Goal: Transaction & Acquisition: Download file/media

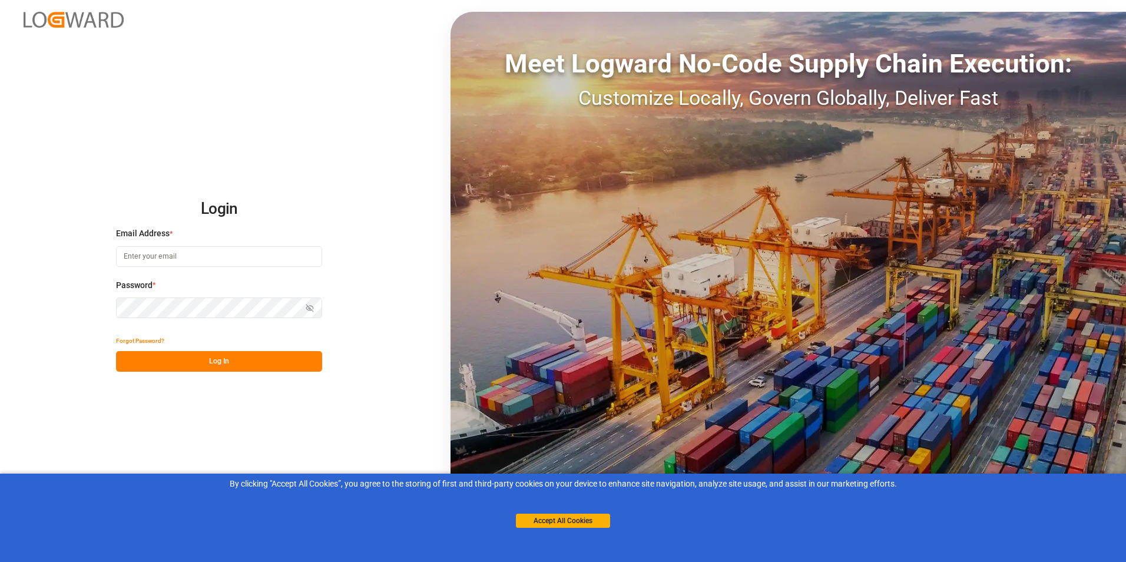
type input "michael.breed@leschaco.com"
click at [208, 361] on button "Log In" at bounding box center [219, 361] width 206 height 21
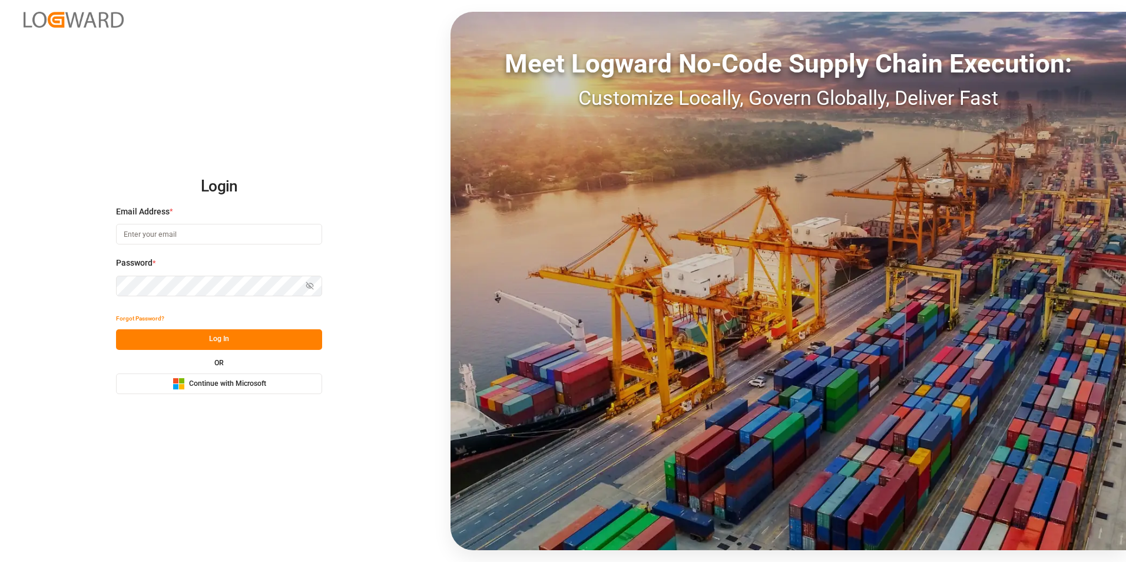
type input "[PERSON_NAME][EMAIL_ADDRESS][DOMAIN_NAME]"
click at [220, 334] on button "Log In" at bounding box center [219, 339] width 206 height 21
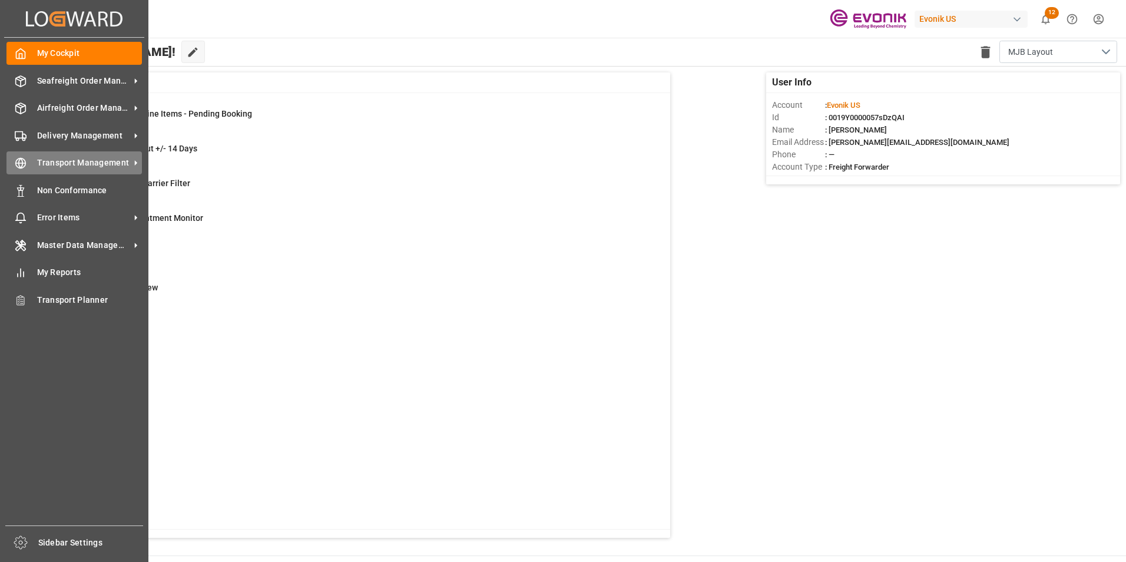
click at [64, 158] on span "Transport Management" at bounding box center [83, 163] width 93 height 12
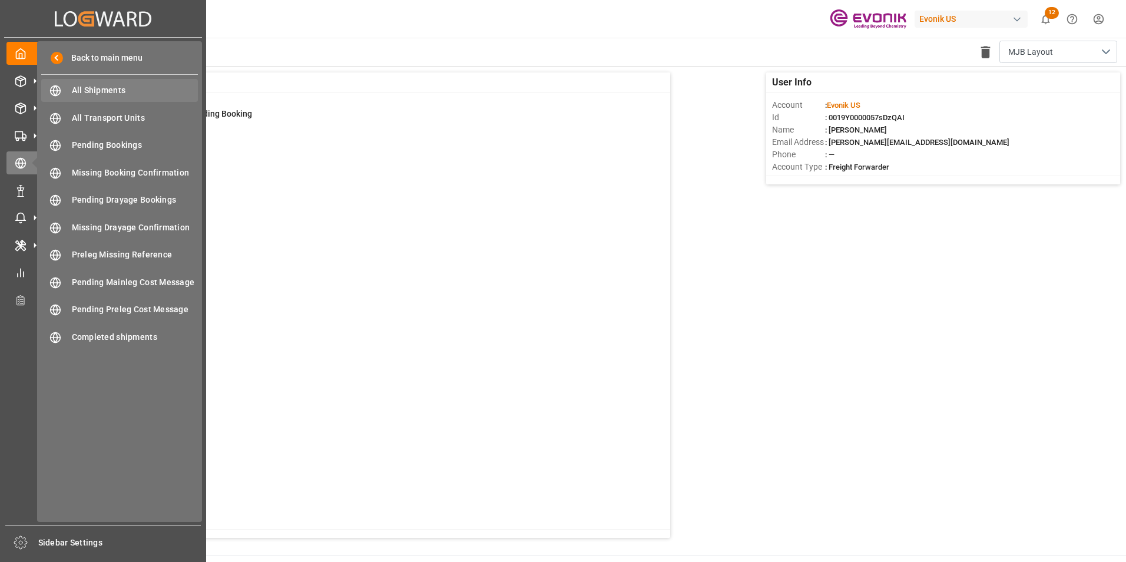
click at [100, 87] on span "All Shipments" at bounding box center [135, 90] width 127 height 12
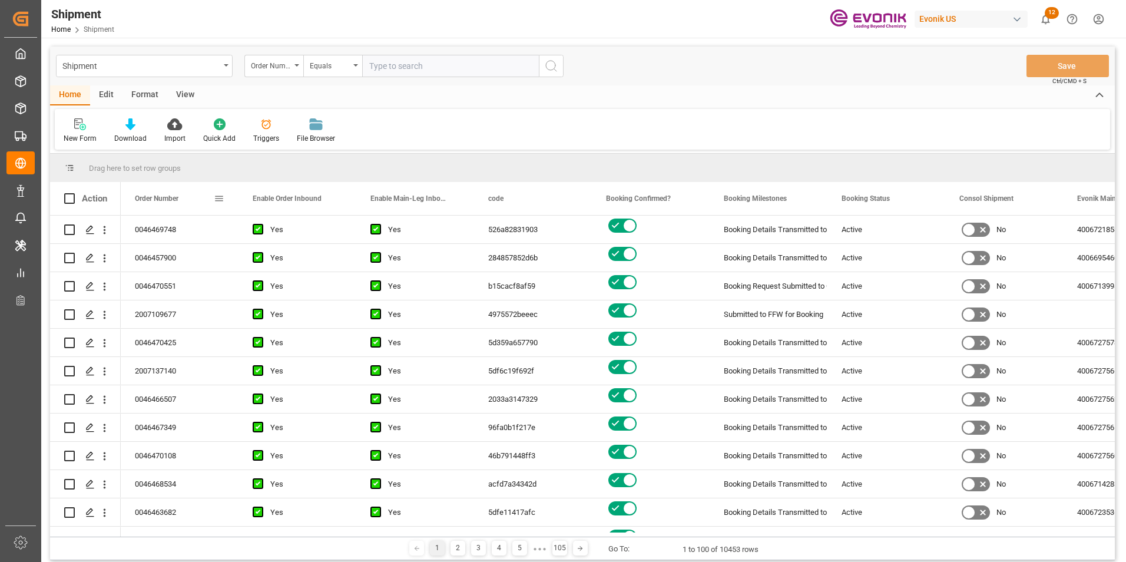
click at [219, 198] on span at bounding box center [219, 198] width 11 height 11
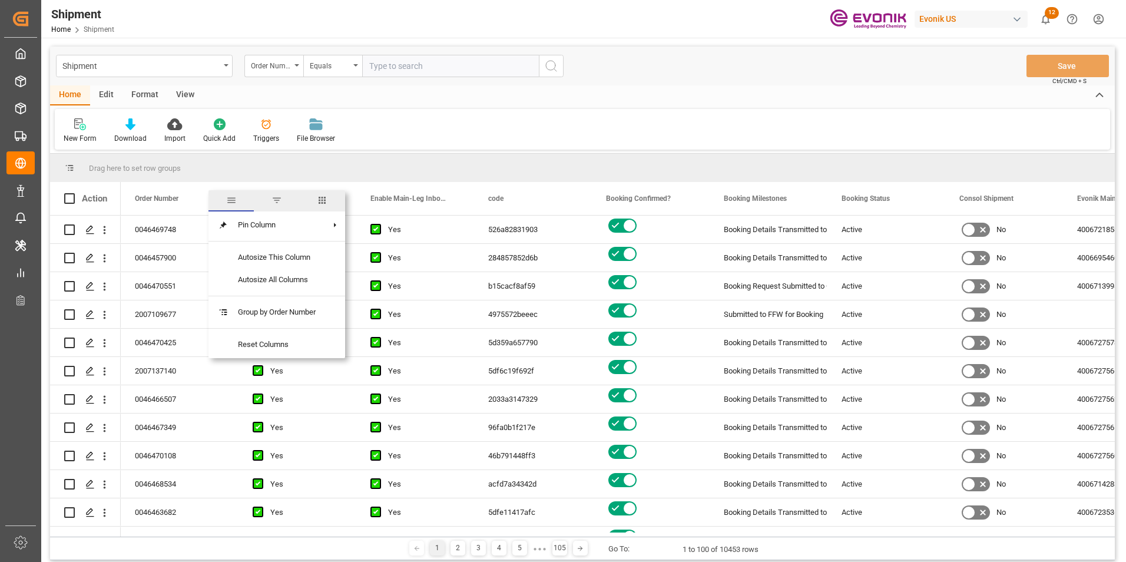
click at [324, 197] on span "columns" at bounding box center [322, 200] width 11 height 11
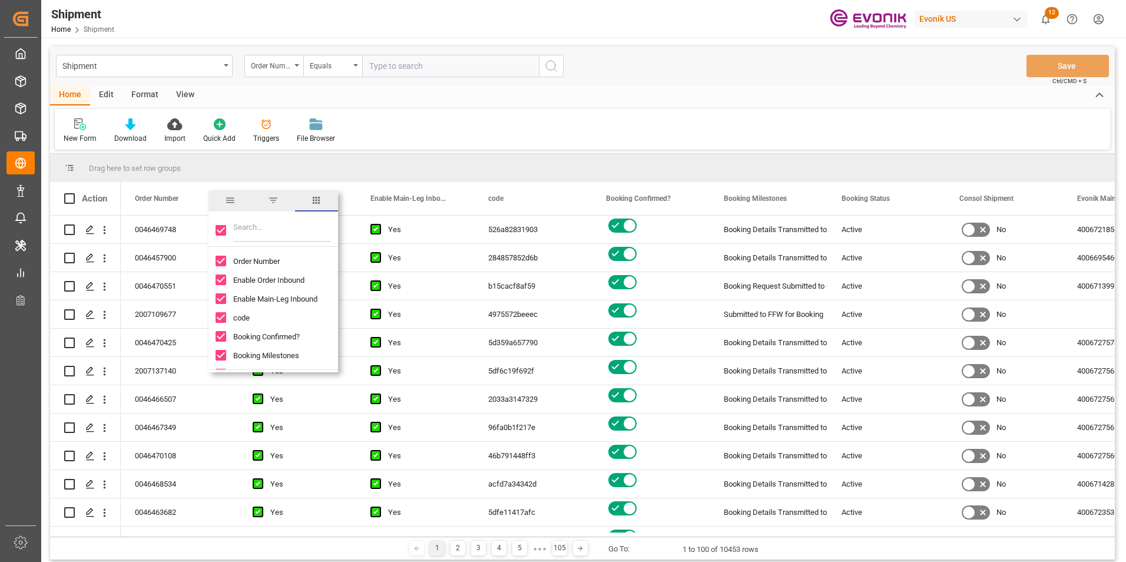
click at [220, 227] on input "Toggle Select All Columns" at bounding box center [221, 230] width 11 height 11
checkbox input "false"
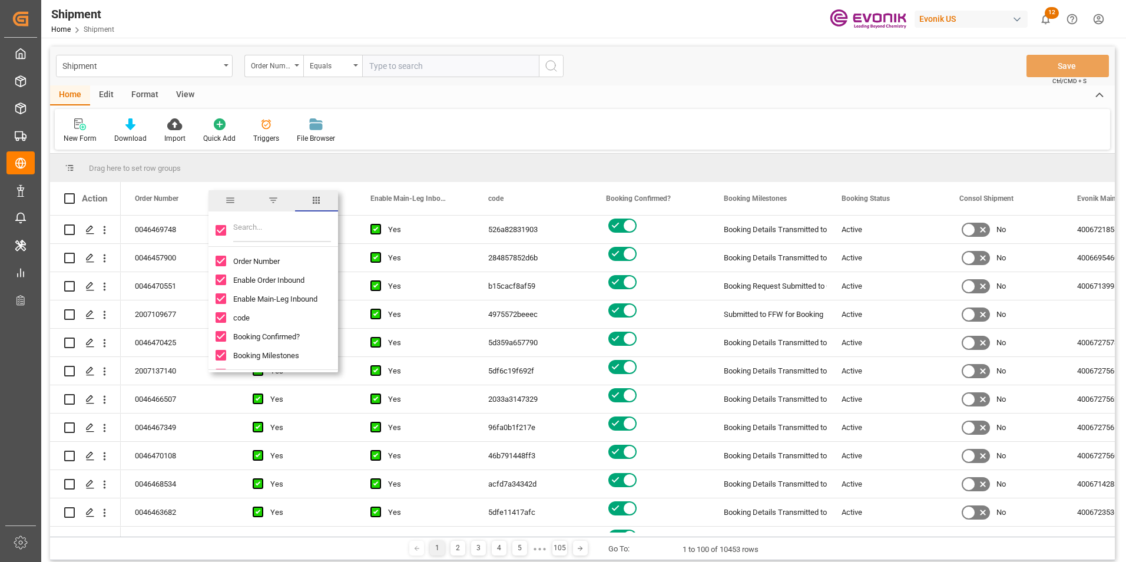
checkbox input "false"
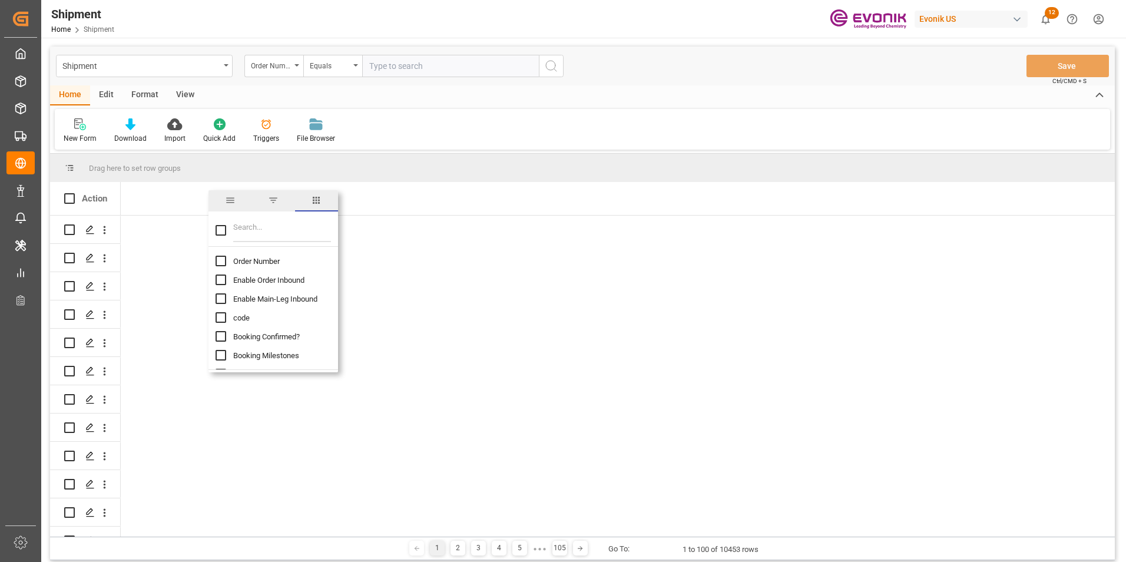
click at [219, 257] on input "Order Number column toggle visibility (hidden)" at bounding box center [221, 261] width 11 height 11
checkbox input "true"
checkbox input "false"
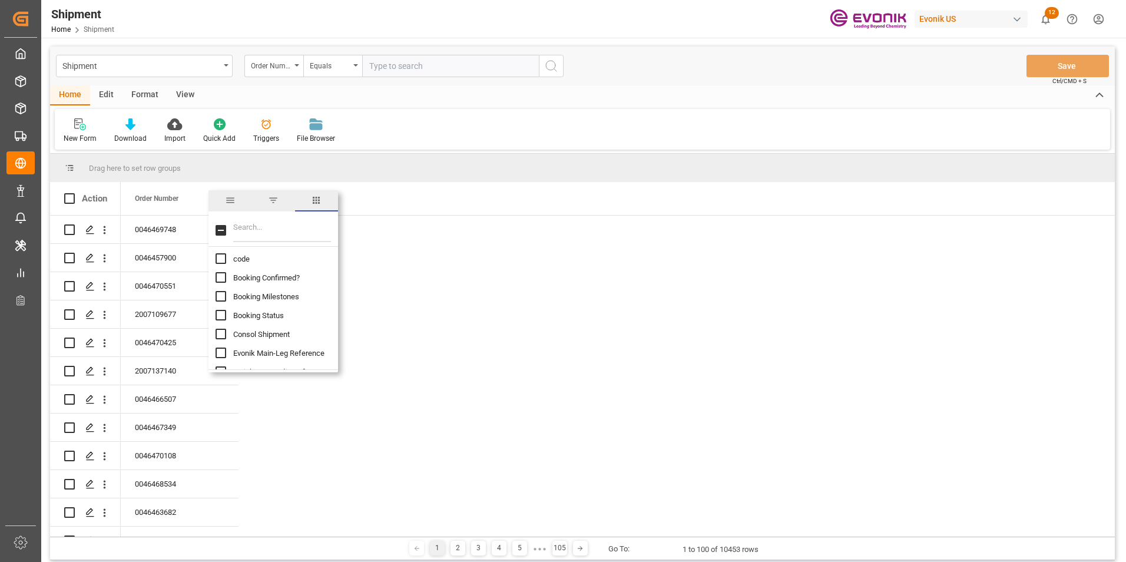
scroll to position [118, 0]
click at [219, 329] on input "Booking Number column toggle visibility (hidden)" at bounding box center [221, 331] width 11 height 11
checkbox input "true"
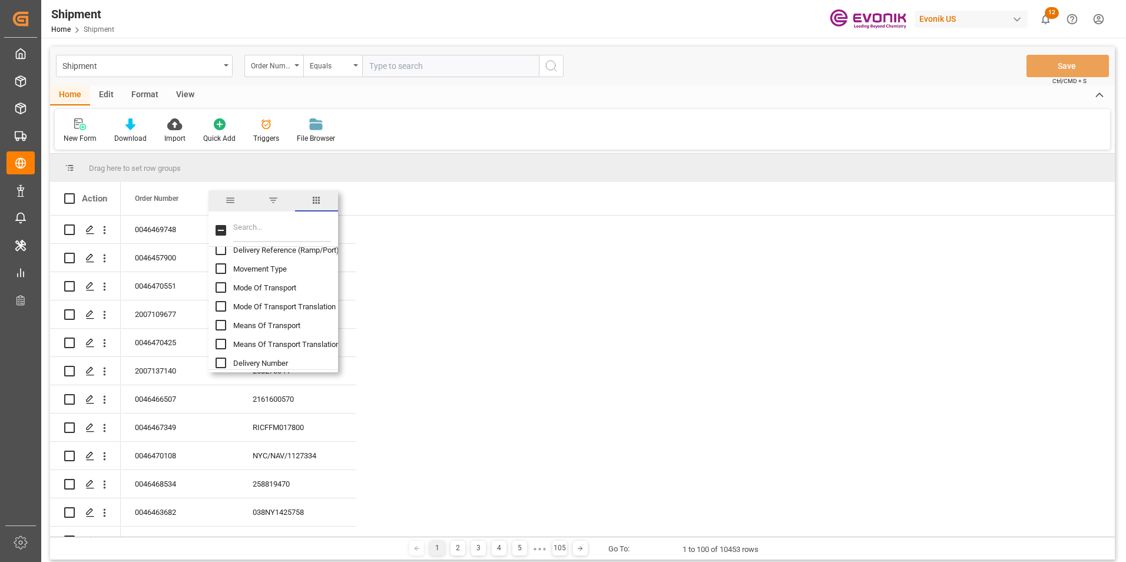
scroll to position [294, 0]
click at [218, 303] on input "Mode Of Transport Translation column toggle visibility (hidden)" at bounding box center [221, 305] width 11 height 11
checkbox input "true"
click at [221, 289] on input "Ocean Carrier Short Name column toggle visibility (hidden)" at bounding box center [221, 291] width 11 height 11
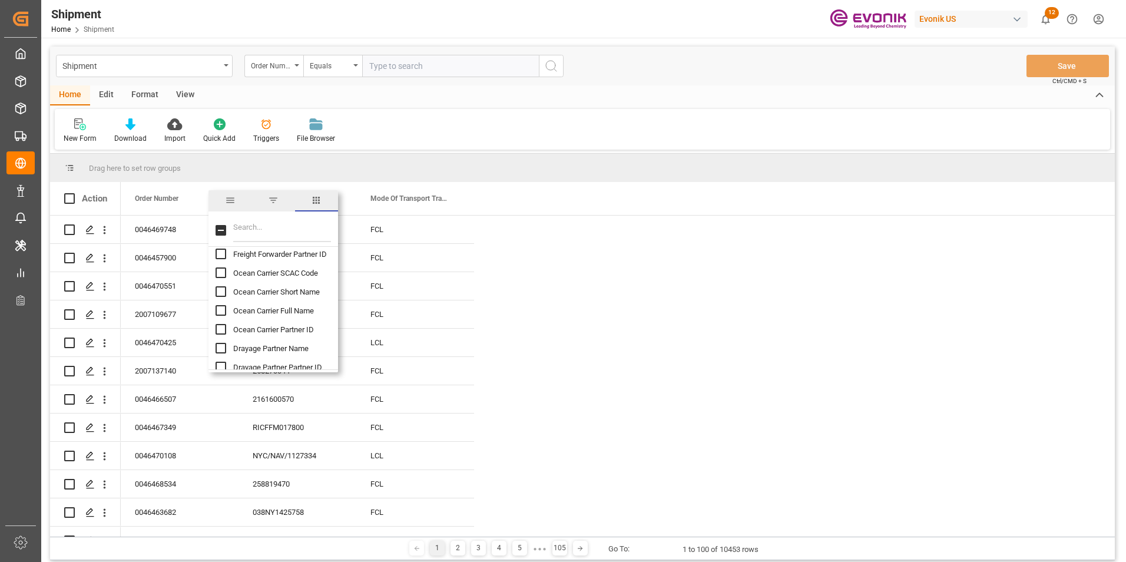
checkbox input "true"
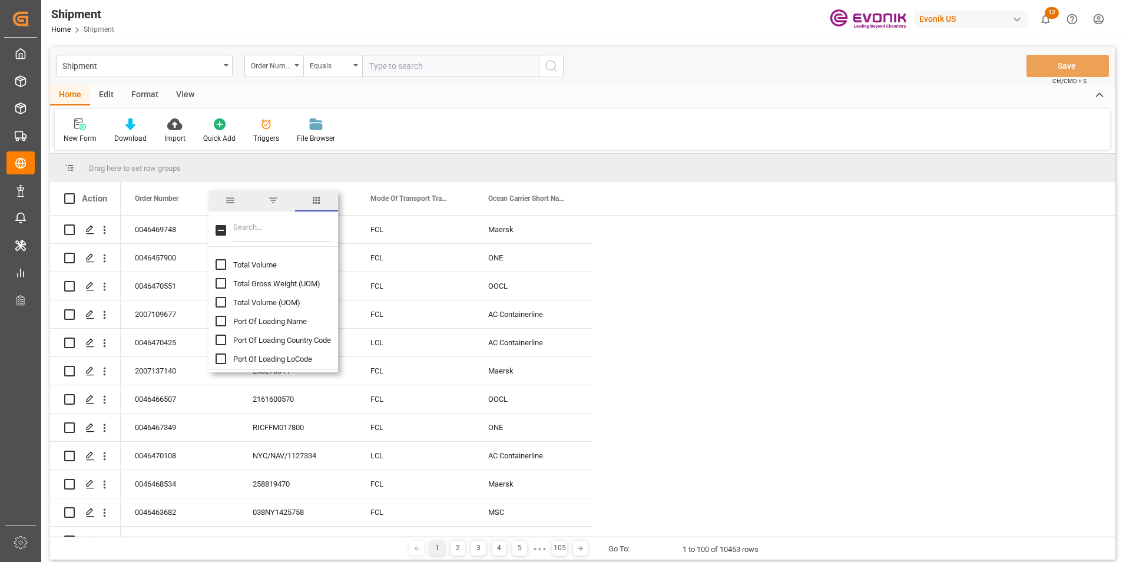
scroll to position [883, 0]
click at [219, 297] on input "Port Of Loading Name column toggle visibility (hidden)" at bounding box center [221, 301] width 11 height 11
checkbox input "true"
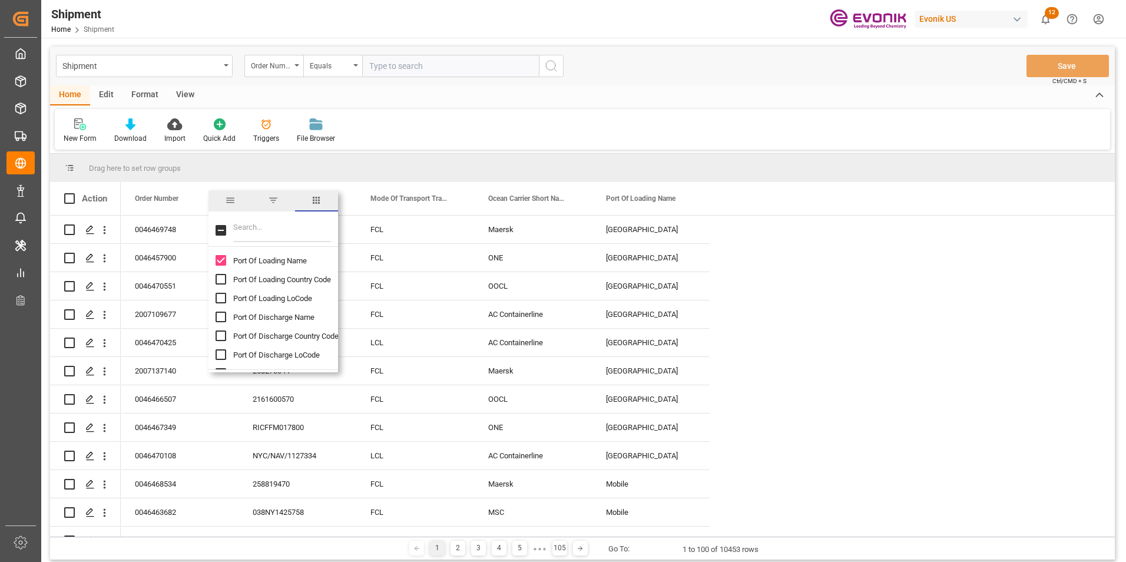
scroll to position [942, 0]
click at [219, 294] on input "Port Of Discharge Name column toggle visibility (hidden)" at bounding box center [221, 298] width 11 height 11
checkbox input "true"
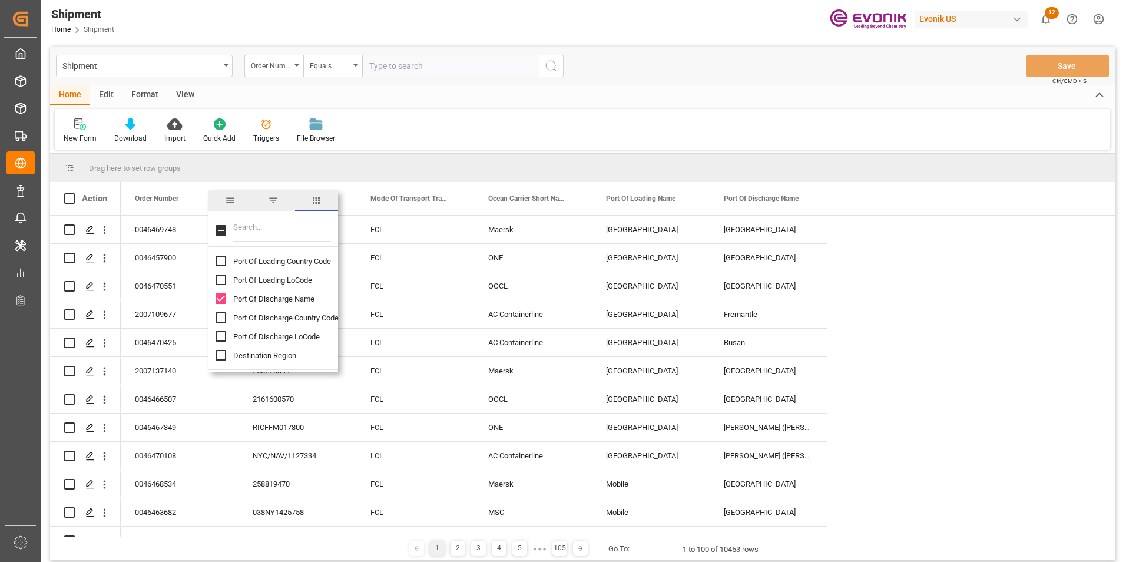
click at [222, 315] on input "Port Of Discharge Country Code column toggle visibility (hidden)" at bounding box center [221, 317] width 11 height 11
checkbox input "true"
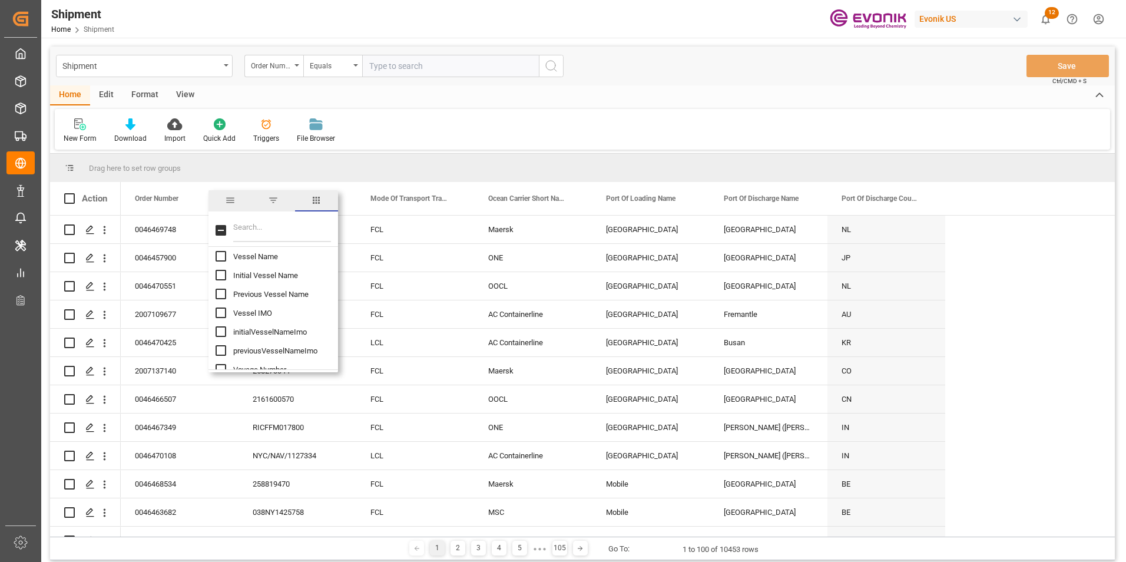
scroll to position [1001, 0]
click at [219, 312] on input "Vessel Name column toggle visibility (hidden)" at bounding box center [221, 315] width 11 height 11
checkbox input "true"
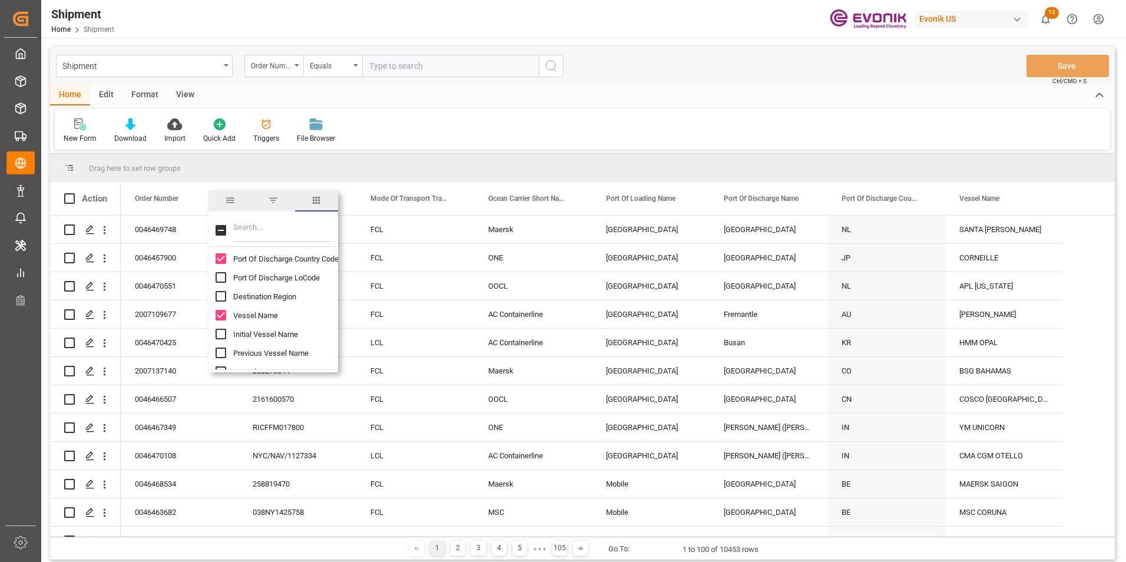
click at [220, 334] on input "Initial Vessel Name column toggle visibility (hidden)" at bounding box center [221, 334] width 11 height 11
checkbox input "true"
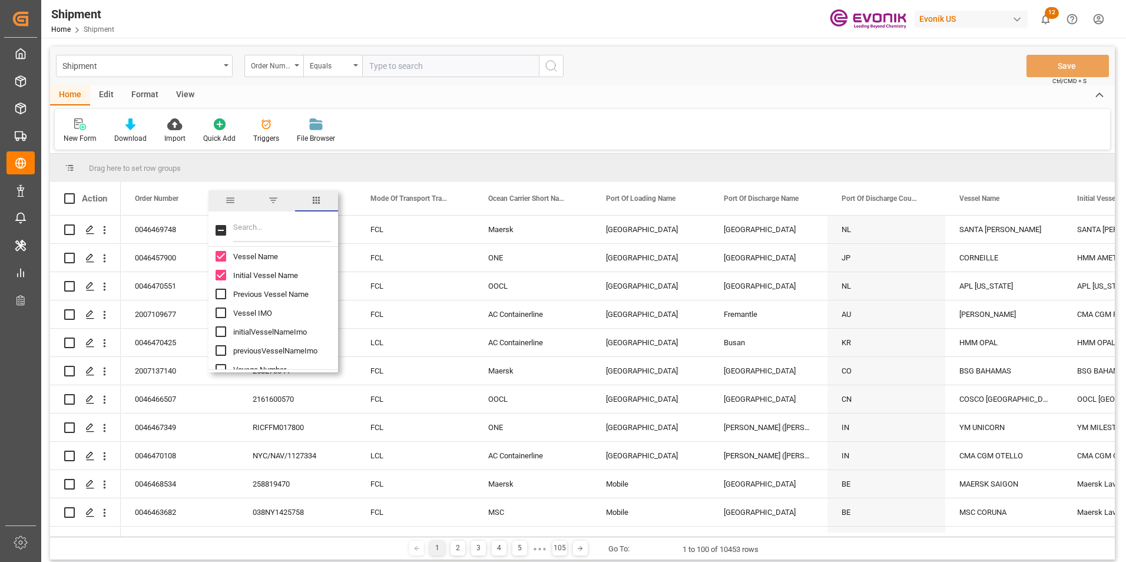
click at [220, 293] on input "Previous Vessel Name column toggle visibility (hidden)" at bounding box center [221, 294] width 11 height 11
checkbox input "true"
click at [220, 323] on div "Estimated Time Of Departure (ETD)" at bounding box center [281, 329] width 130 height 19
click at [219, 329] on input "Estimated Time Of Departure (ETD) column toggle visibility (hidden)" at bounding box center [221, 329] width 11 height 11
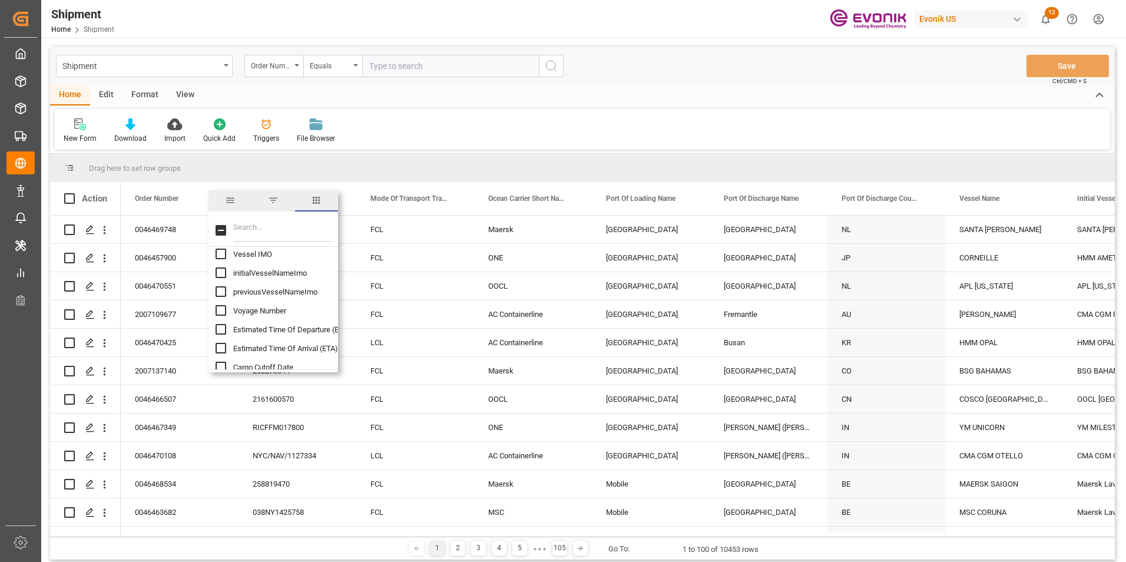
checkbox input "true"
click at [219, 289] on input "Estimated Time Of Arrival (ETA) column toggle visibility (hidden)" at bounding box center [221, 289] width 11 height 11
checkbox input "true"
click at [219, 306] on input "Cargo Cutoff Date column toggle visibility (hidden)" at bounding box center [221, 308] width 11 height 11
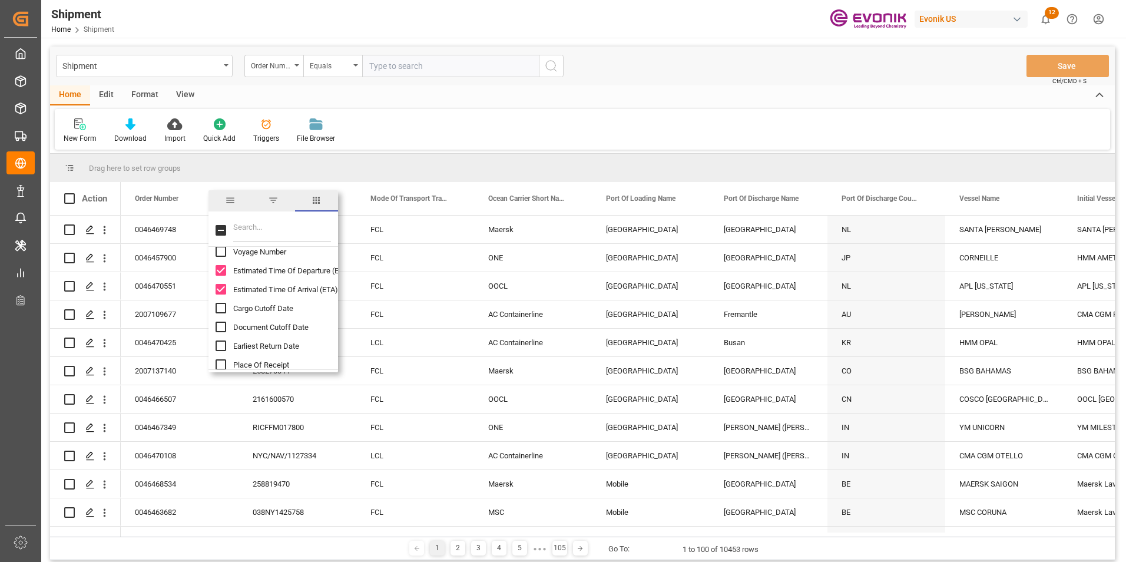
checkbox input "true"
click at [220, 304] on input "Place Of Receipt column toggle visibility (hidden)" at bounding box center [221, 305] width 11 height 11
checkbox input "true"
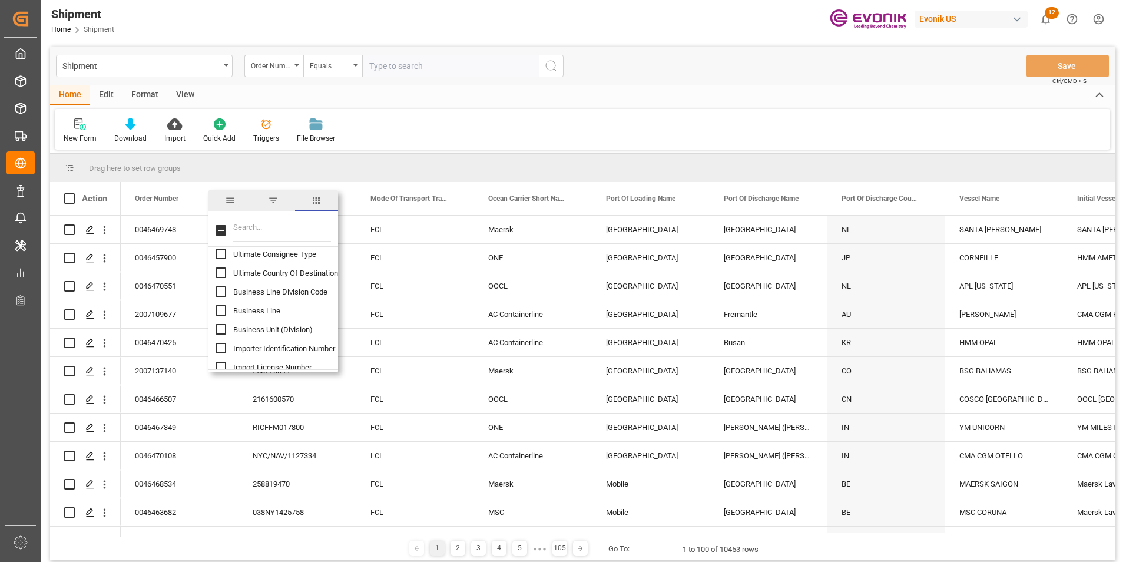
click at [219, 310] on input "Business Line column toggle visibility (hidden)" at bounding box center [221, 310] width 11 height 11
checkbox input "true"
click at [218, 278] on input "Ship From Partner ID column toggle visibility (hidden)" at bounding box center [221, 279] width 11 height 11
checkbox input "true"
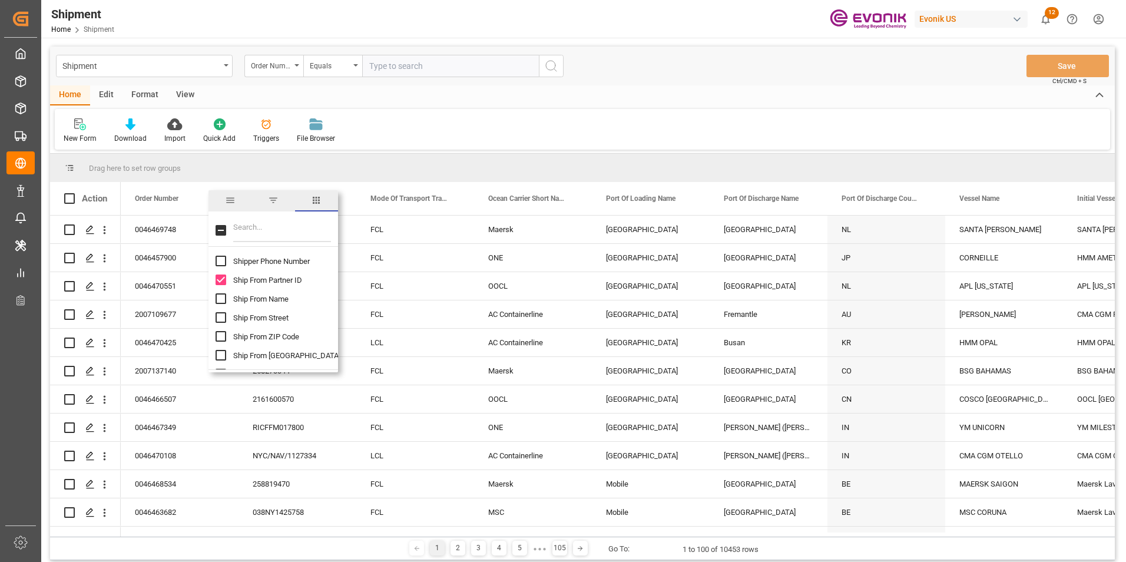
click at [221, 301] on input "Ship From Name column toggle visibility (hidden)" at bounding box center [221, 298] width 11 height 11
checkbox input "true"
click at [220, 355] on input "Ship From City column toggle visibility (hidden)" at bounding box center [221, 355] width 11 height 11
checkbox input "true"
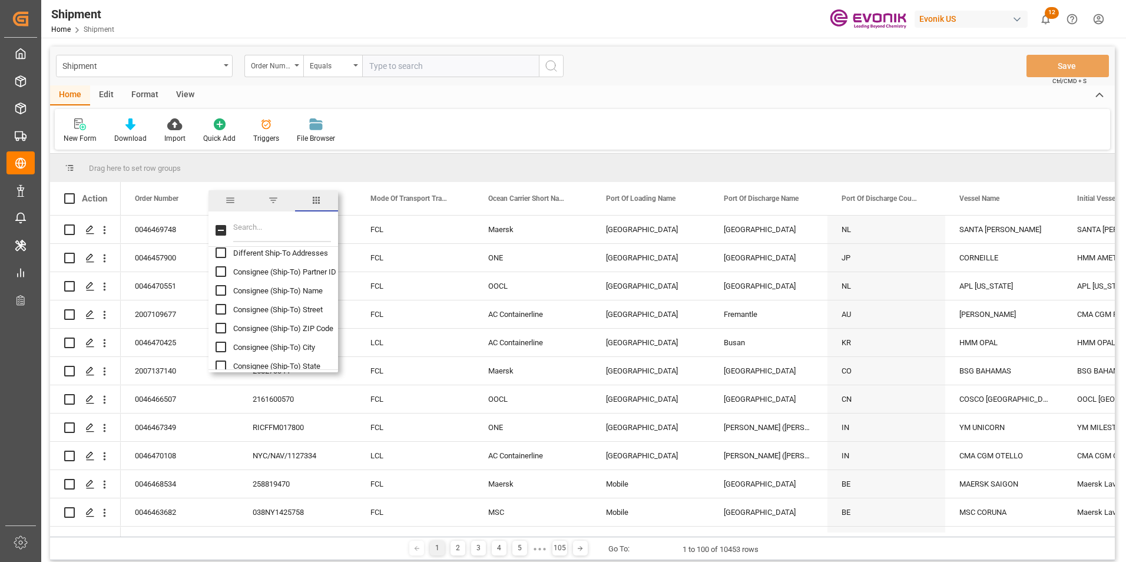
scroll to position [2533, 0]
click at [221, 309] on input "Consignee (Ship-To) Name column toggle visibility (hidden)" at bounding box center [221, 310] width 11 height 11
checkbox input "true"
click at [220, 307] on input "Consignee (Ship-To) City column toggle visibility (hidden)" at bounding box center [221, 308] width 11 height 11
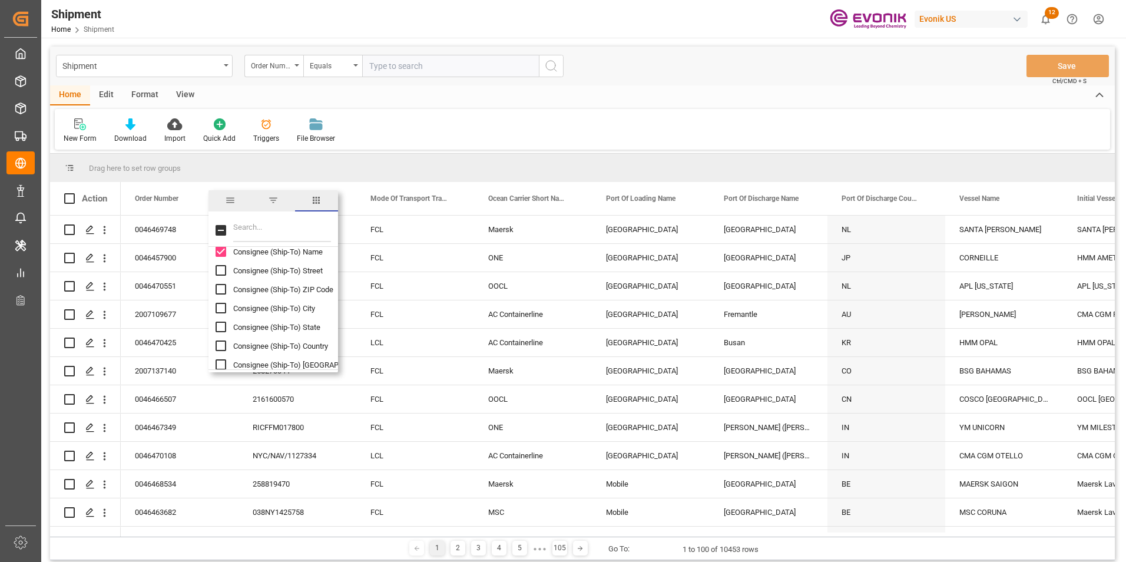
checkbox input "true"
click at [220, 285] on input "Consignee (Ship-To) Country column toggle visibility (hidden)" at bounding box center [221, 287] width 11 height 11
checkbox input "true"
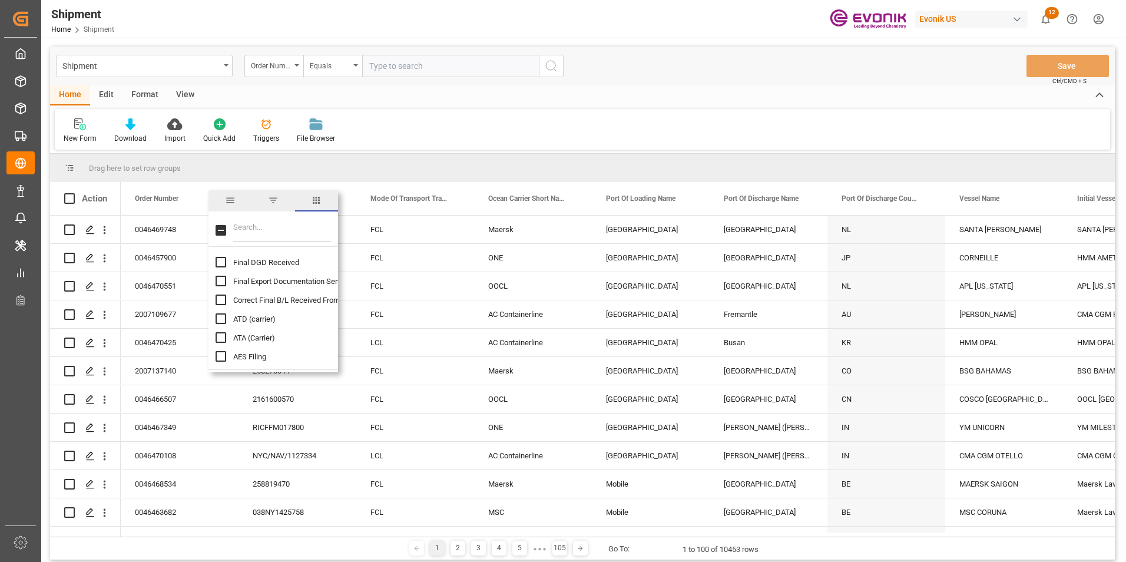
scroll to position [4241, 0]
click at [220, 299] on input "ATD (carrier) column toggle visibility (hidden)" at bounding box center [221, 298] width 11 height 11
checkbox input "true"
click at [220, 336] on input "Vessel Roll Count column toggle visibility (hidden)" at bounding box center [221, 336] width 11 height 11
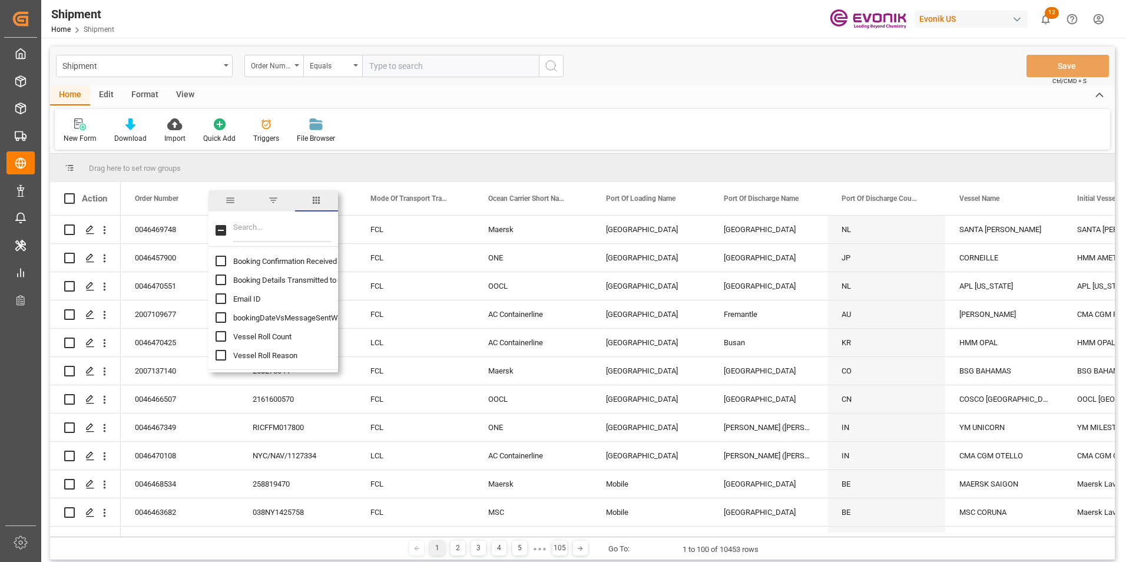
checkbox input "true"
click at [222, 357] on input "Vessel Roll Reason column toggle visibility (hidden)" at bounding box center [221, 355] width 11 height 11
checkbox input "true"
click at [419, 125] on div "New Form Download Import Quick Add Triggers File Browser" at bounding box center [582, 129] width 1055 height 41
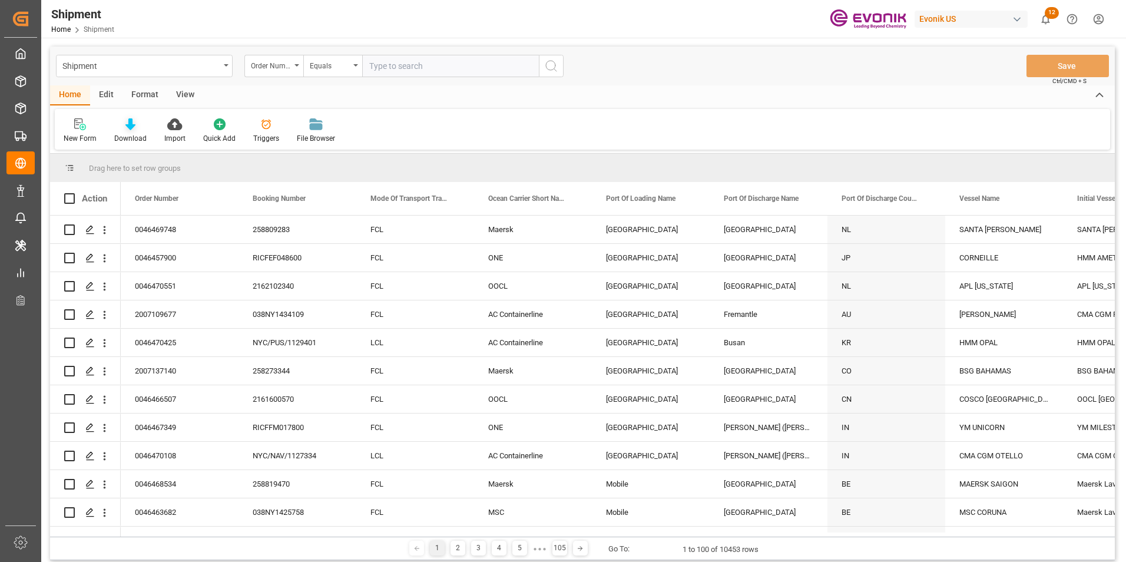
click at [128, 120] on icon at bounding box center [130, 124] width 10 height 12
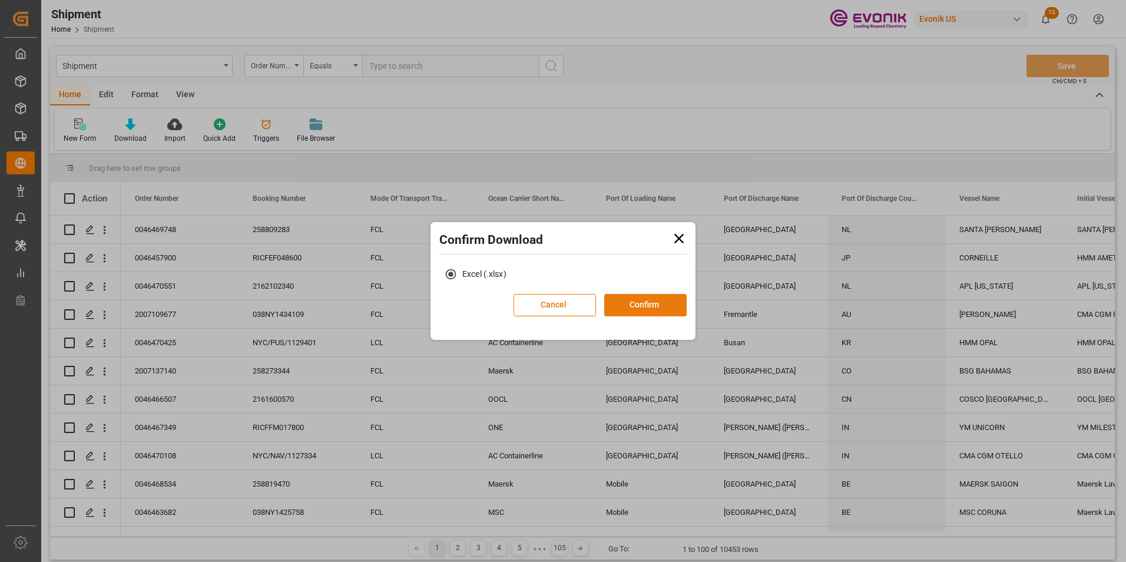
click at [651, 302] on button "Confirm" at bounding box center [645, 305] width 82 height 22
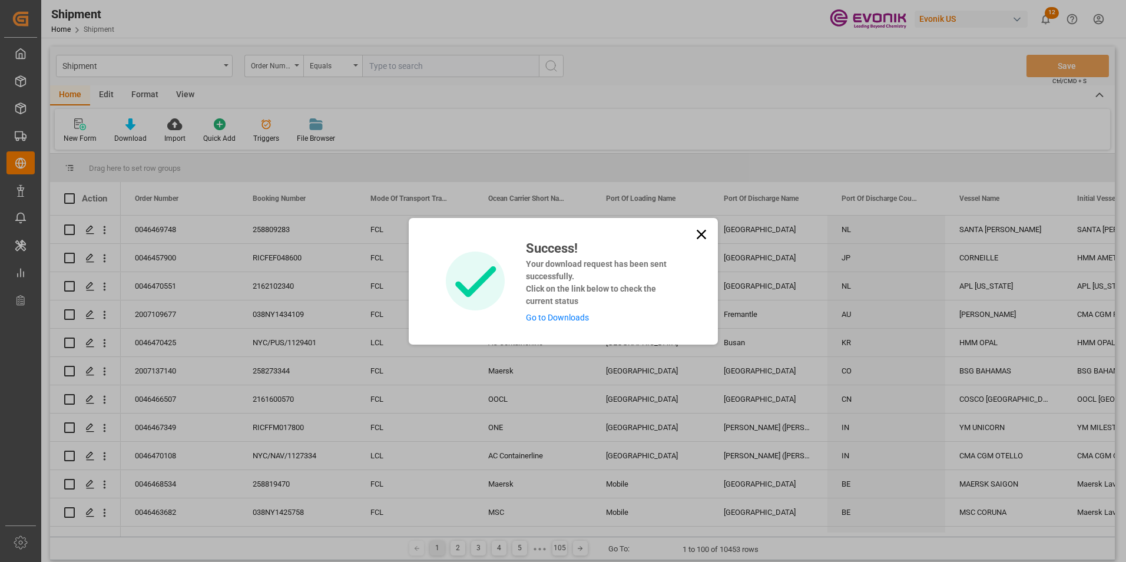
click at [544, 316] on link "Go to Downloads" at bounding box center [557, 317] width 63 height 9
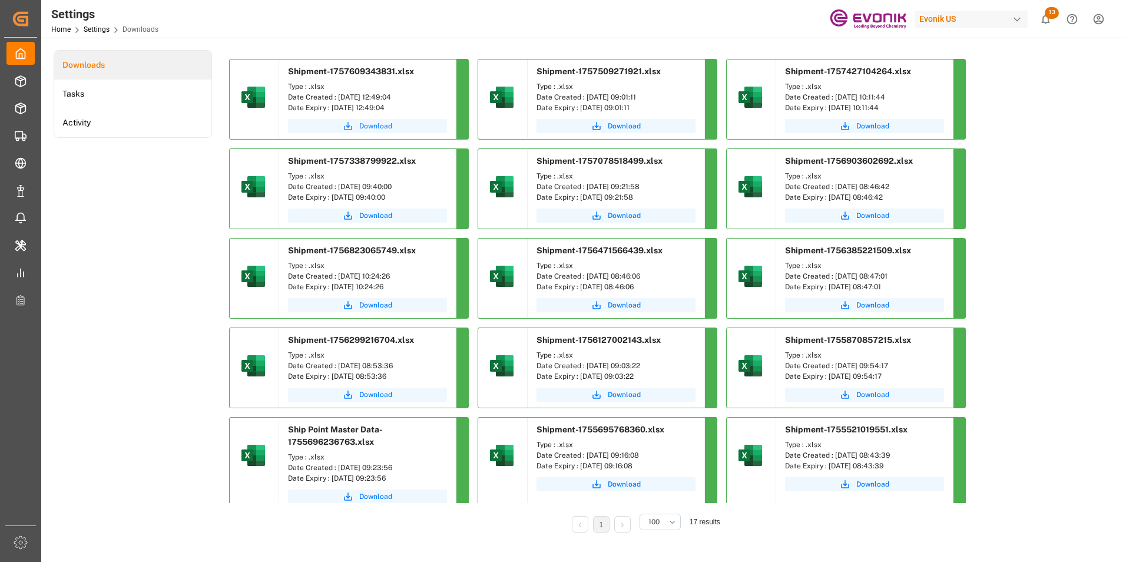
click at [374, 125] on span "Download" at bounding box center [375, 126] width 33 height 11
click at [379, 125] on span "Download" at bounding box center [375, 126] width 33 height 11
